Goal: Check status

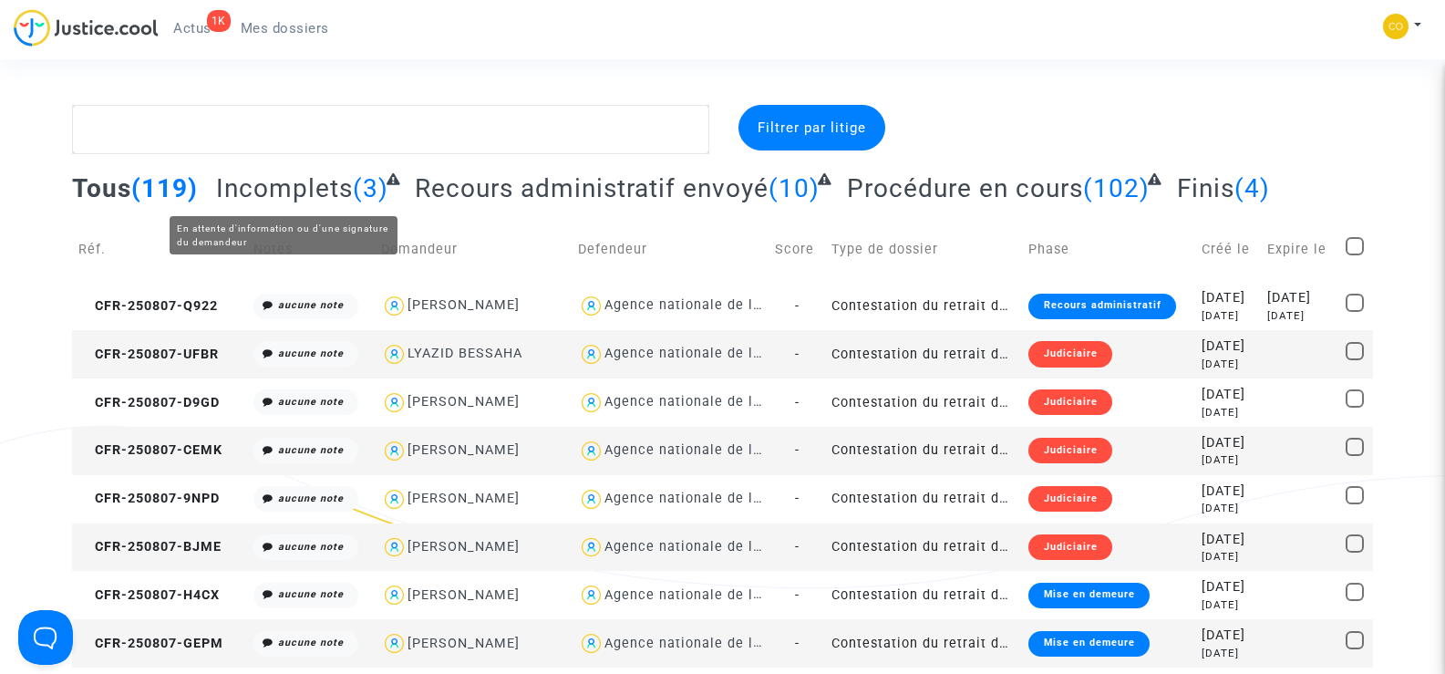
click at [278, 186] on span "Incomplets" at bounding box center [284, 188] width 137 height 30
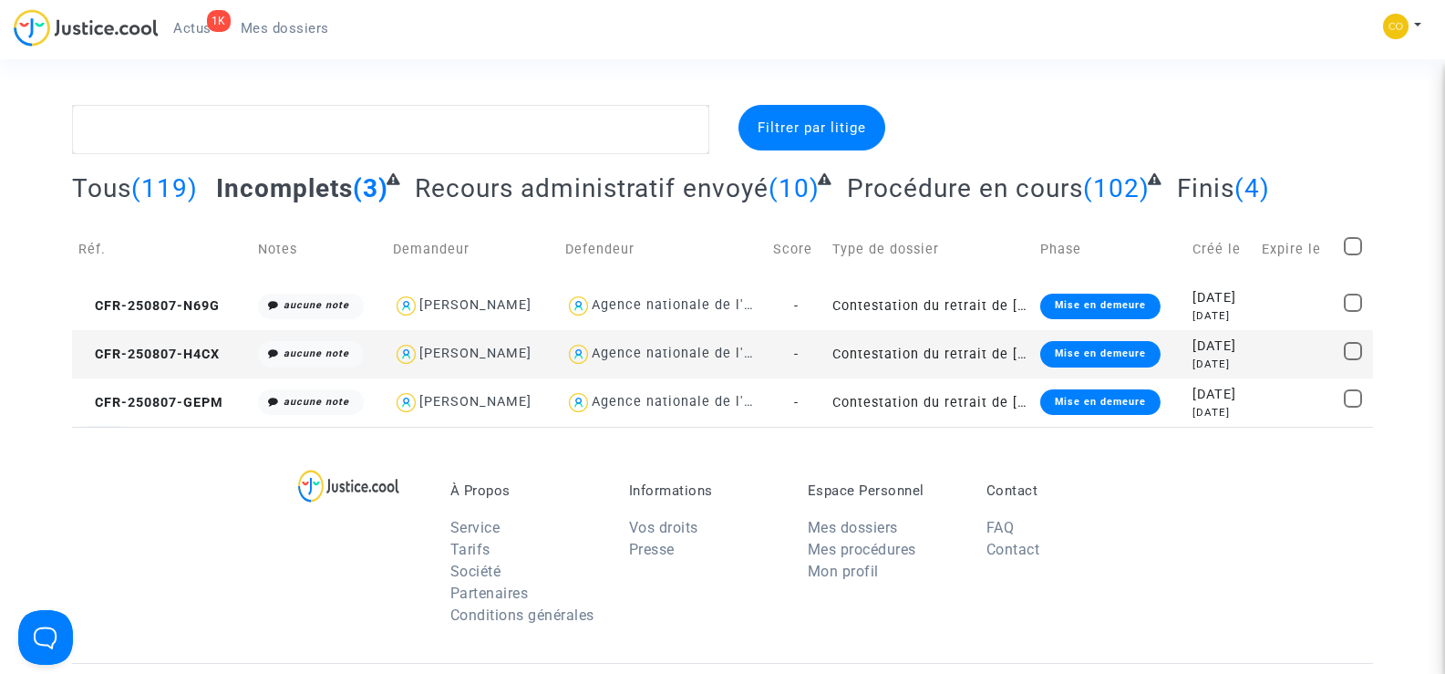
click at [665, 192] on span "Recours administratif envoyé" at bounding box center [592, 188] width 354 height 30
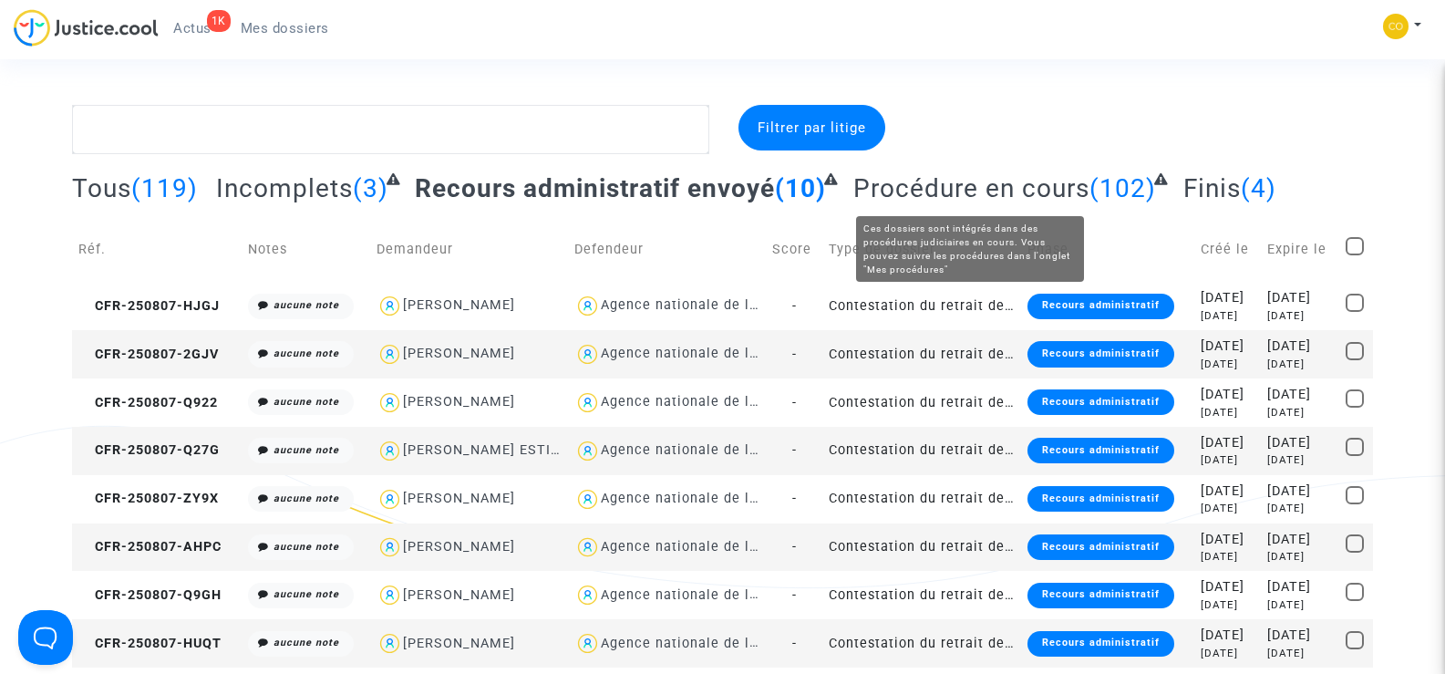
click at [955, 197] on span "Procédure en cours" at bounding box center [972, 188] width 236 height 30
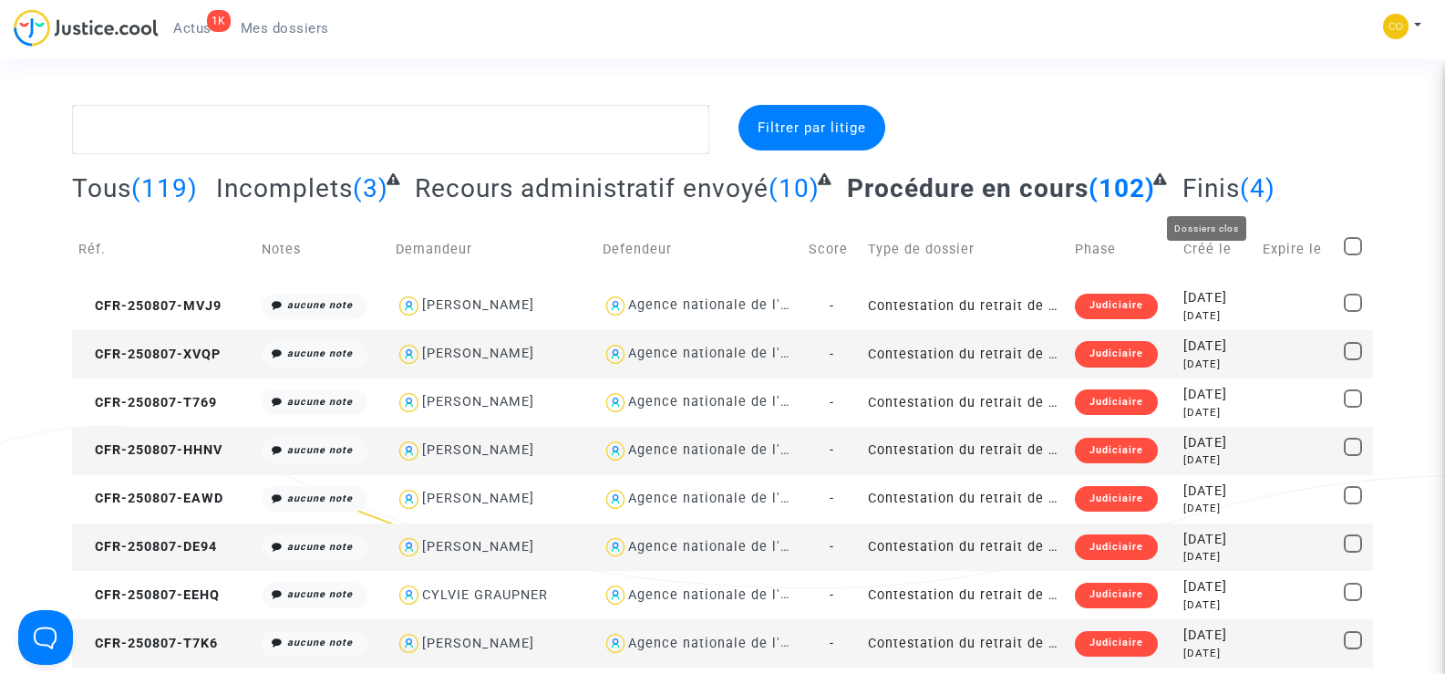
click at [1204, 190] on span "Finis" at bounding box center [1211, 188] width 57 height 30
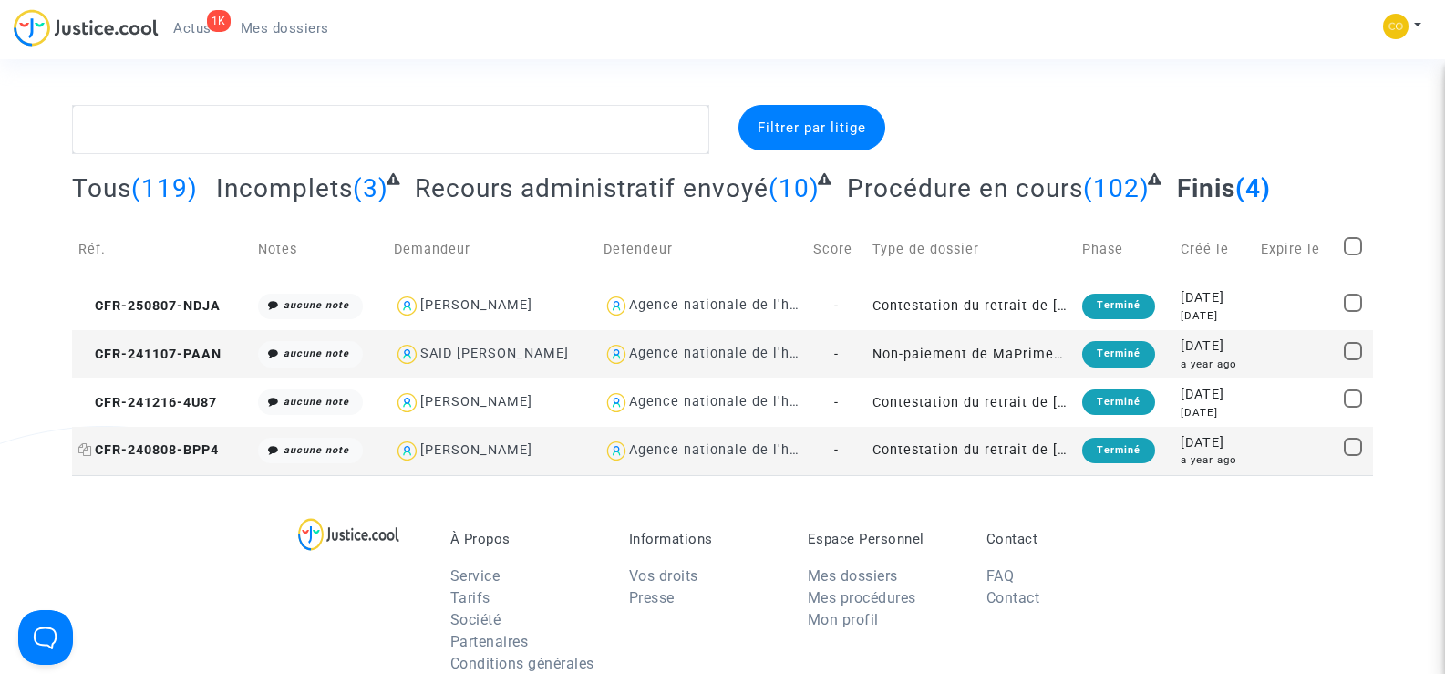
click at [162, 445] on span "CFR-240808-BPP4" at bounding box center [148, 450] width 140 height 16
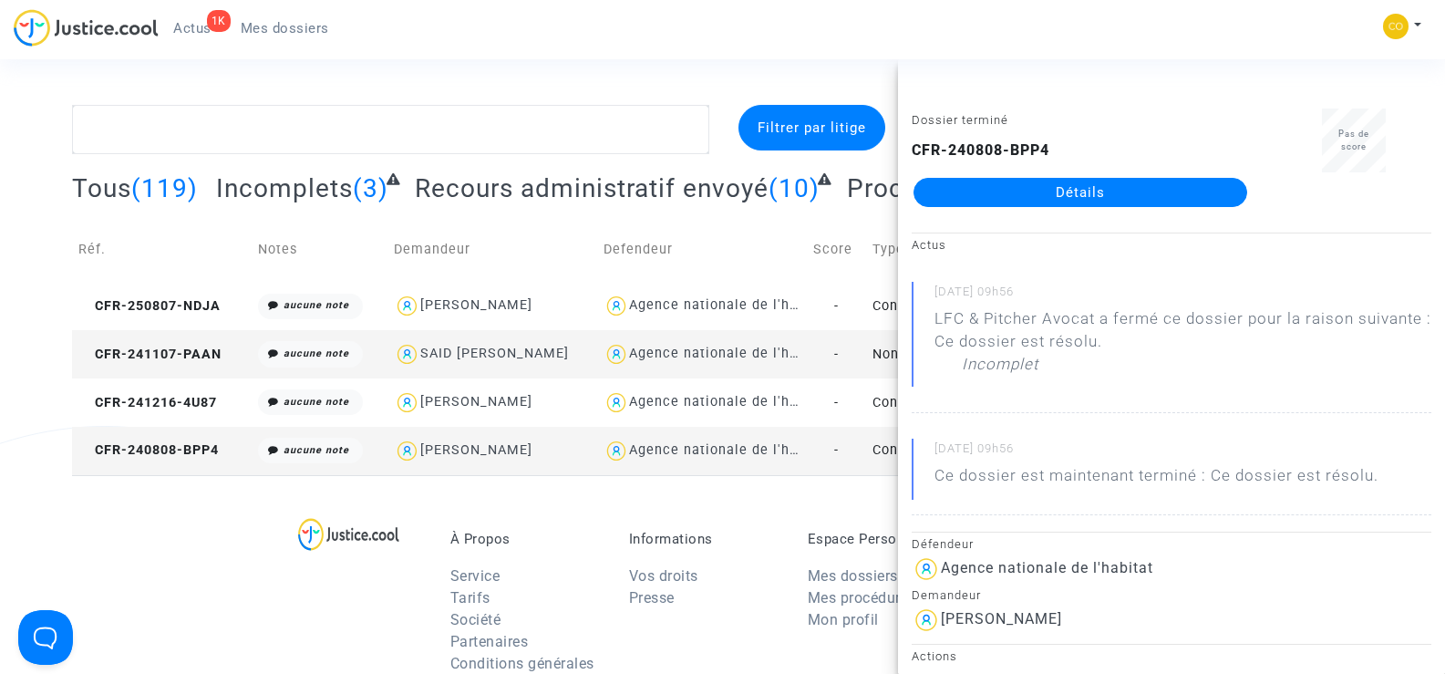
click at [763, 67] on section "Filtrer par litige Tous (119) Incomplets (3) Recours administratif envoyé (10) …" at bounding box center [722, 576] width 1445 height 1152
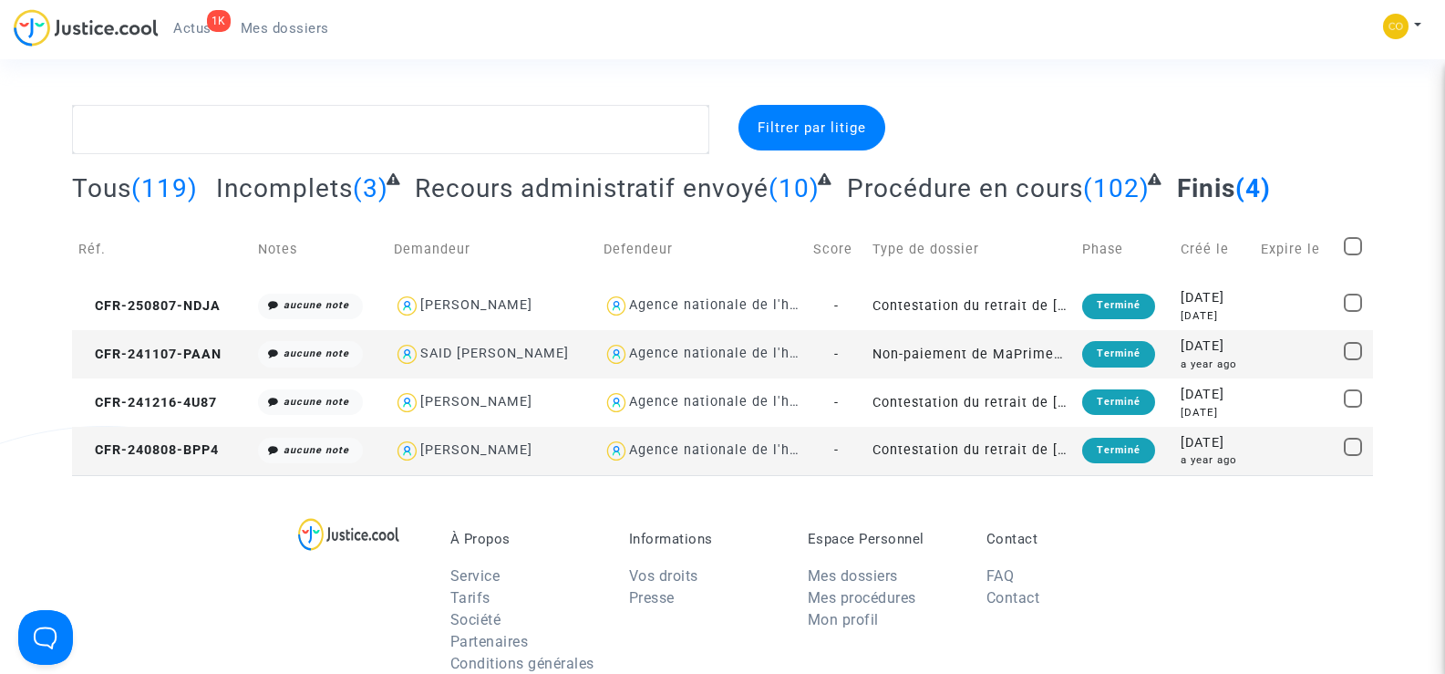
click at [101, 189] on span "Tous" at bounding box center [101, 188] width 59 height 30
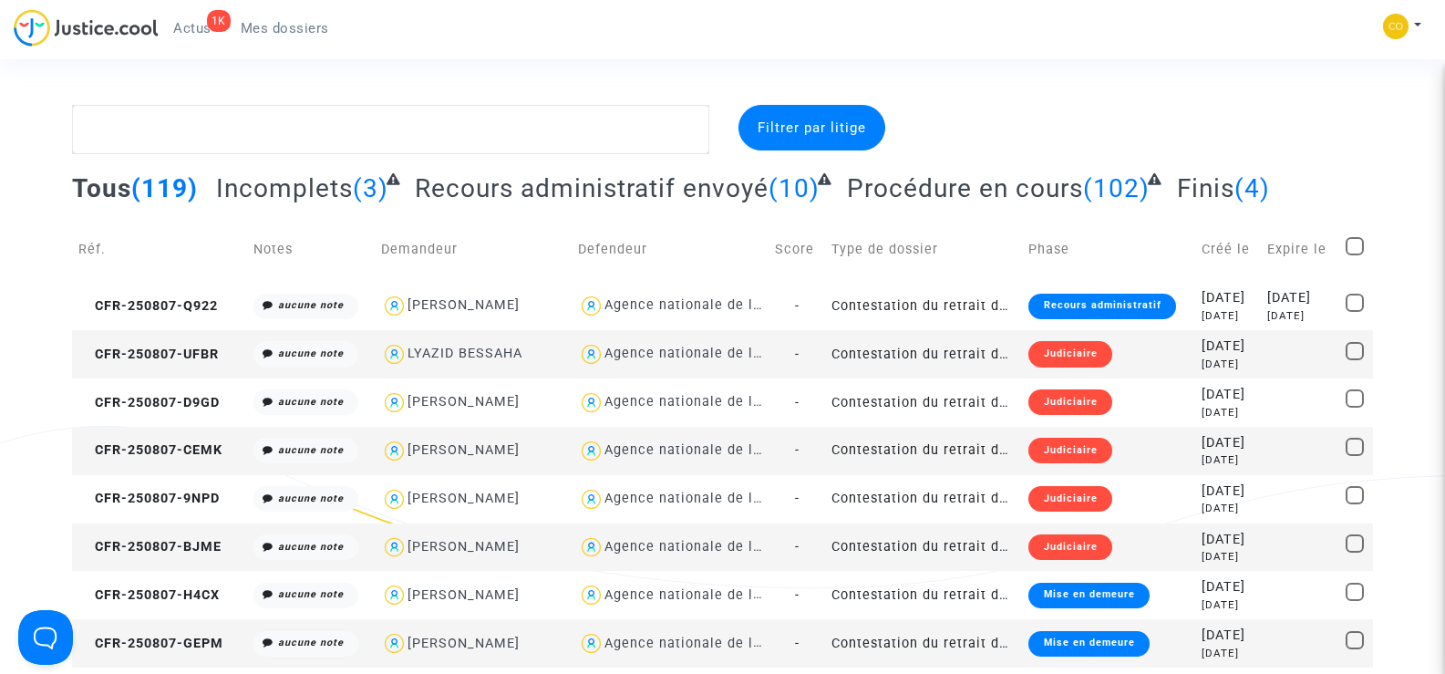
click at [355, 180] on span "(3)" at bounding box center [371, 188] width 36 height 30
click at [277, 183] on span "Incomplets" at bounding box center [284, 188] width 137 height 30
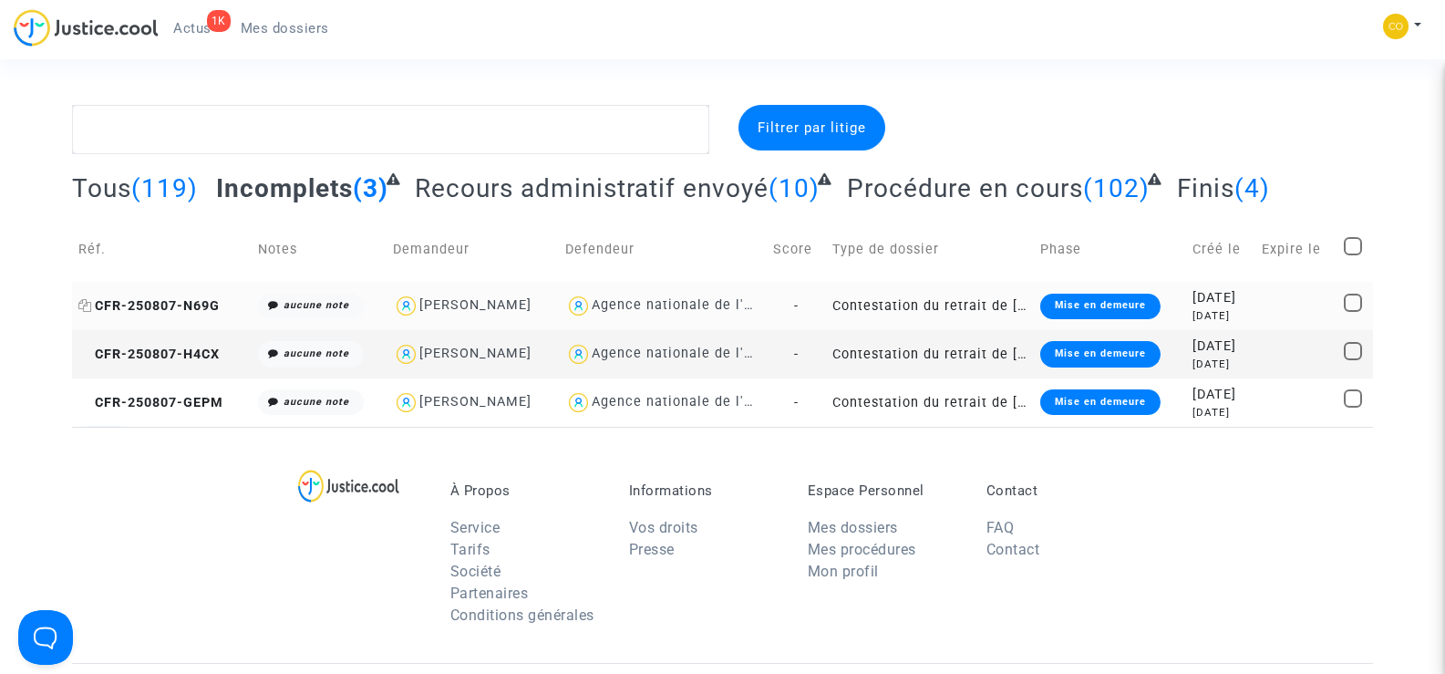
drag, startPoint x: 226, startPoint y: 302, endPoint x: 90, endPoint y: 304, distance: 135.9
click at [90, 304] on td "CFR-250807-N69G" at bounding box center [162, 306] width 180 height 48
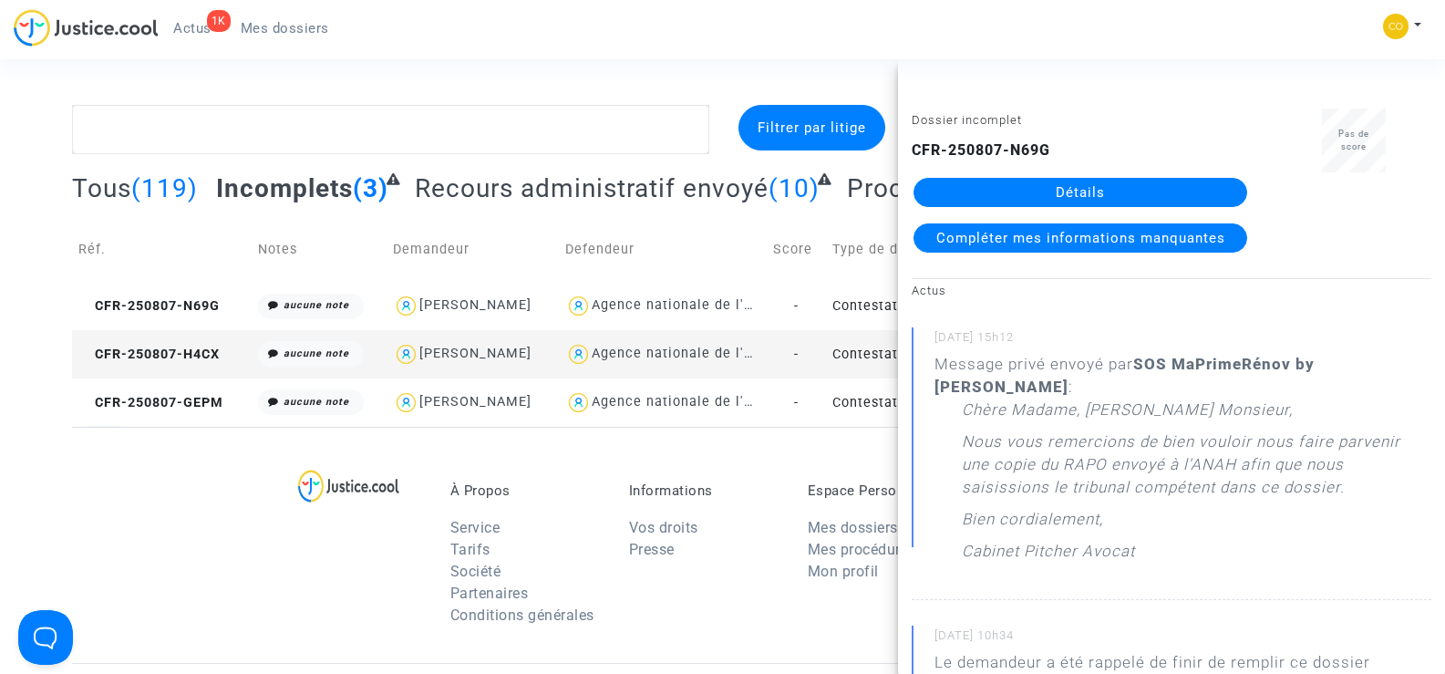
copy span "CFR-250807-N69G"
click at [88, 451] on div "À Propos Service Tarifs Société Partenaires Conditions générales Informations V…" at bounding box center [722, 545] width 1301 height 236
